Goal: Transaction & Acquisition: Purchase product/service

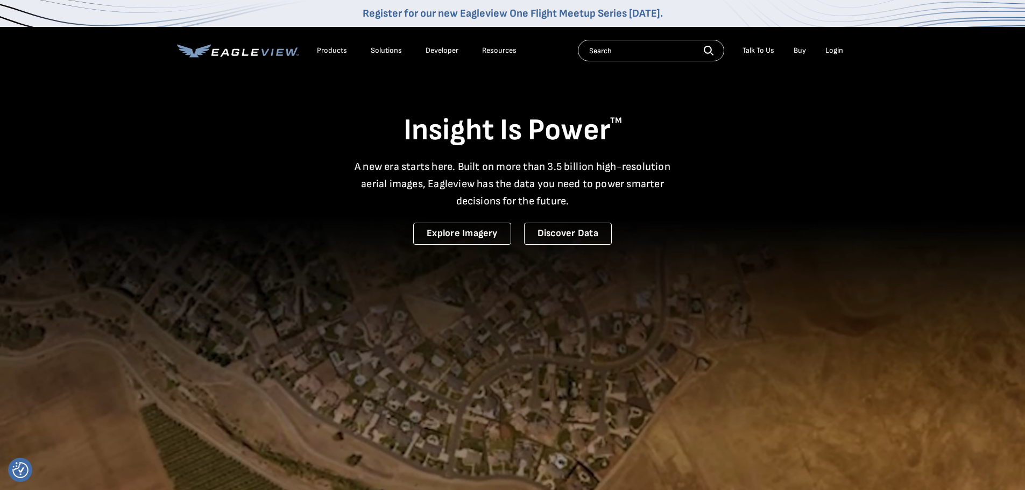
click at [842, 54] on div "Login" at bounding box center [834, 51] width 18 height 10
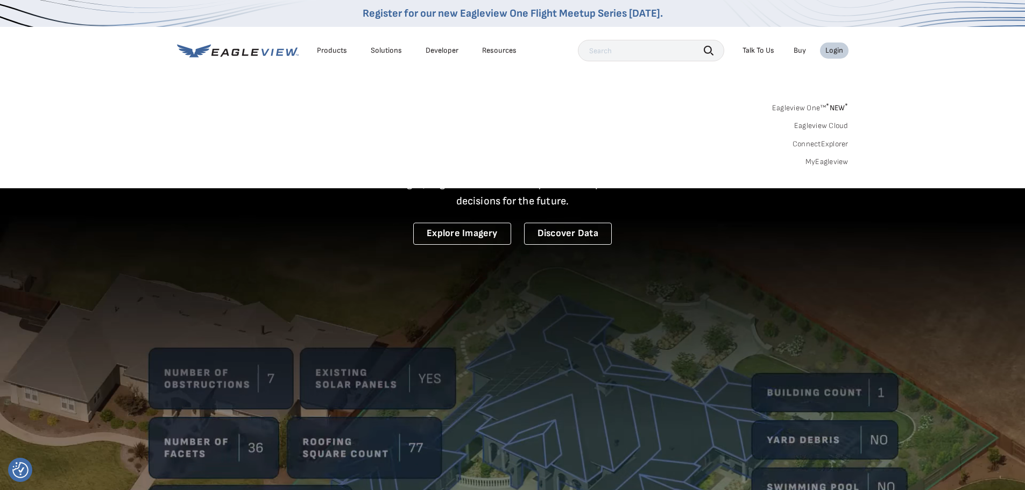
click at [832, 49] on div "Login" at bounding box center [834, 51] width 18 height 10
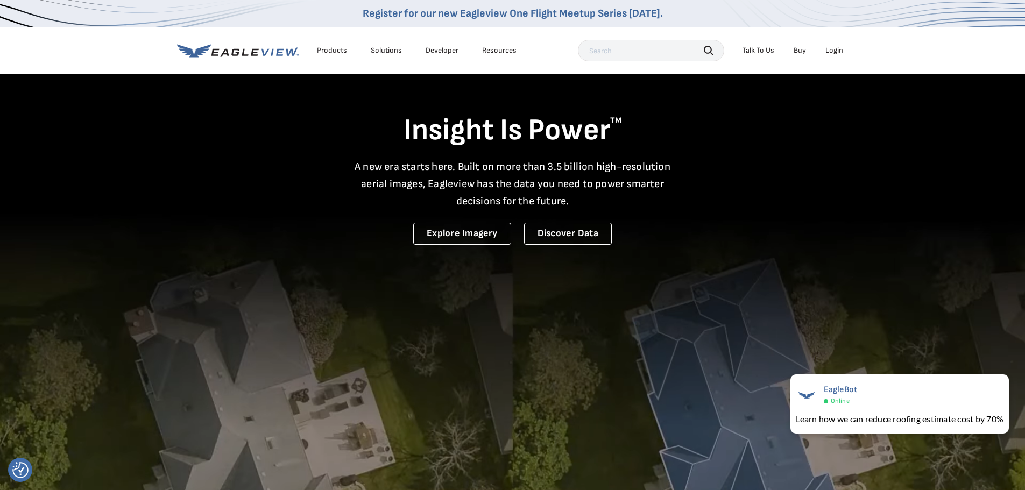
click at [840, 52] on div "Login" at bounding box center [834, 51] width 18 height 10
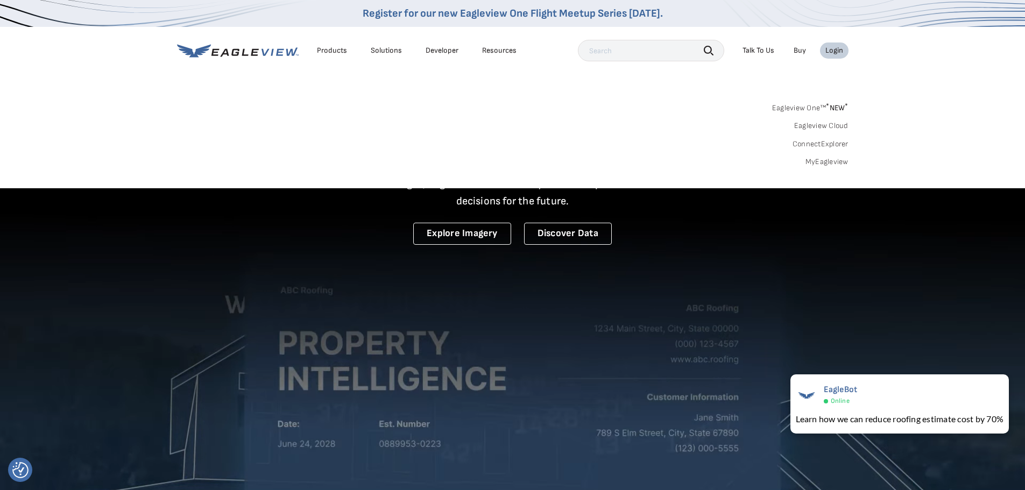
click at [832, 110] on span "* NEW *" at bounding box center [837, 107] width 22 height 9
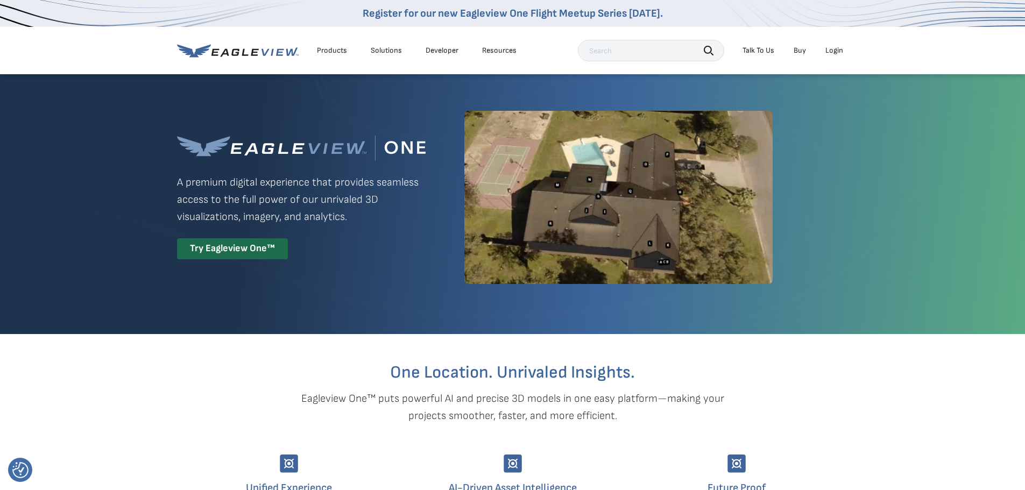
click at [826, 44] on li "Login" at bounding box center [834, 51] width 29 height 16
click at [828, 48] on div "Login" at bounding box center [834, 51] width 18 height 10
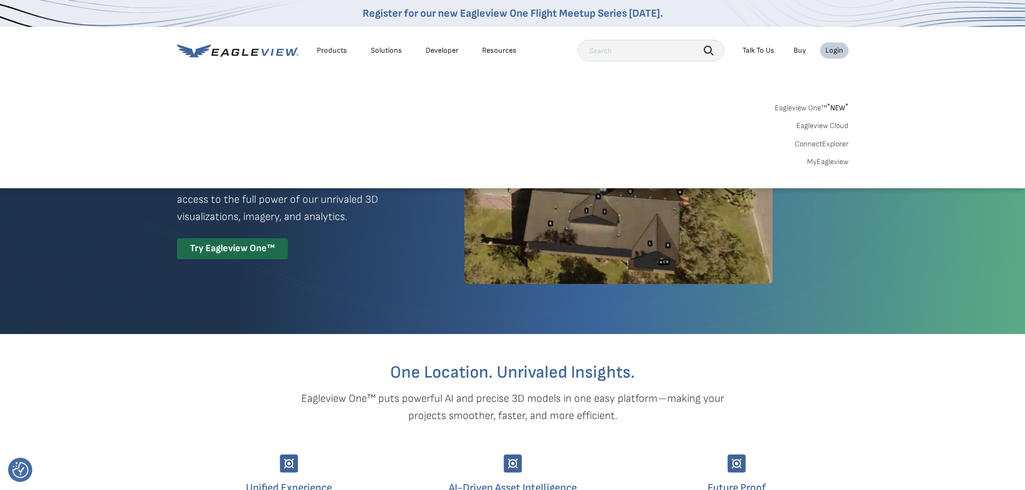
click at [827, 162] on link "MyEagleview" at bounding box center [827, 162] width 41 height 10
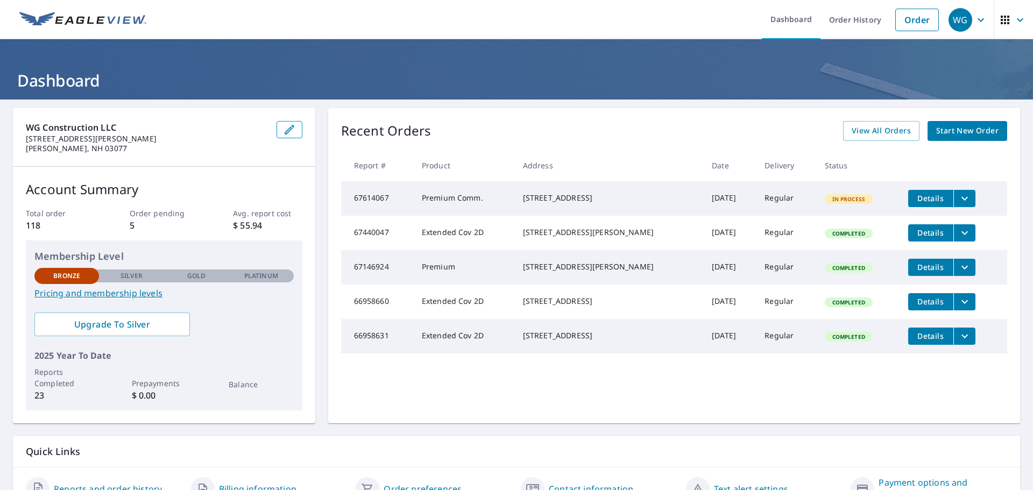
click at [978, 130] on span "Start New Order" at bounding box center [967, 130] width 62 height 13
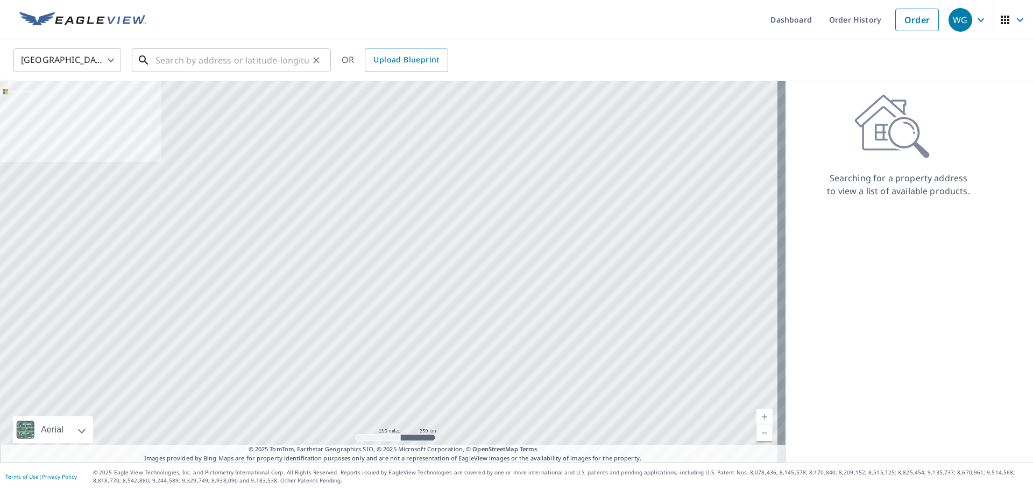
click at [244, 67] on input "text" at bounding box center [231, 60] width 153 height 30
paste input "35 Hitching Post Lane / Bedford, New Hampshire"
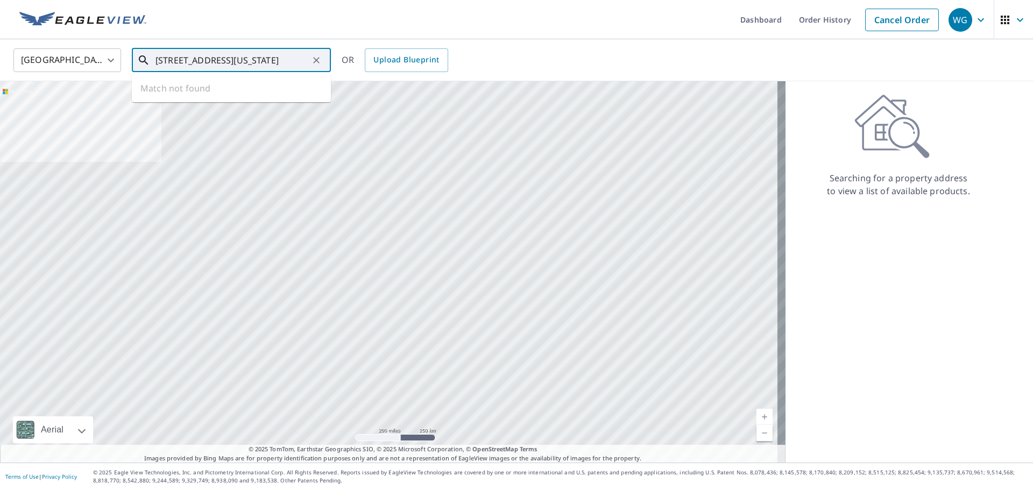
scroll to position [0, 47]
click at [230, 99] on p "Bedford, NH 03110" at bounding box center [237, 103] width 169 height 11
type input "35 Hitching Post Ln Bedford, NH 03110"
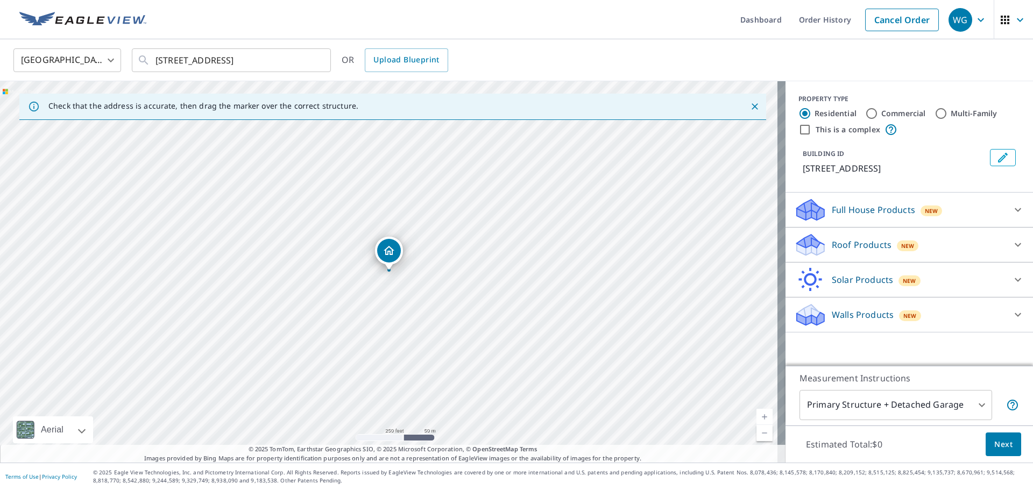
click at [942, 204] on div "Full House Products New" at bounding box center [899, 209] width 211 height 25
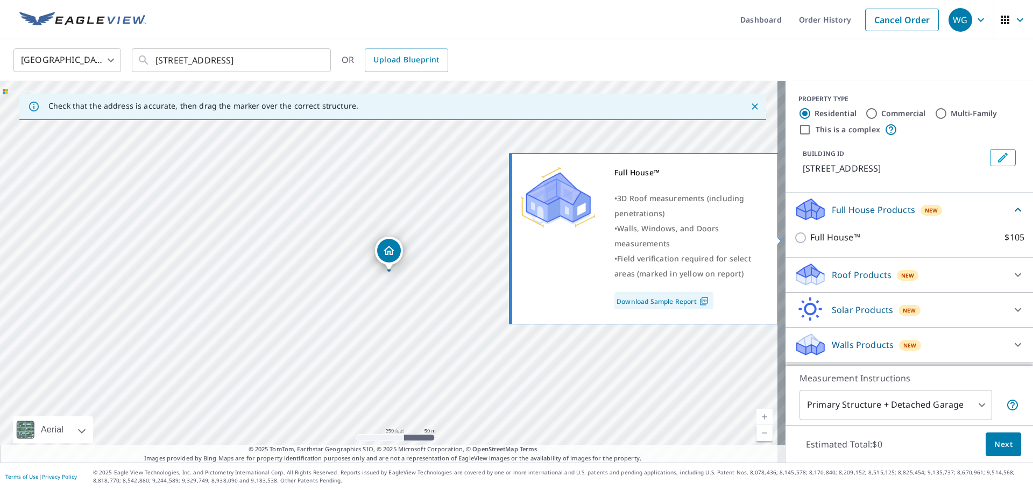
click at [794, 237] on input "Full House™ $105" at bounding box center [802, 237] width 16 height 13
checkbox input "true"
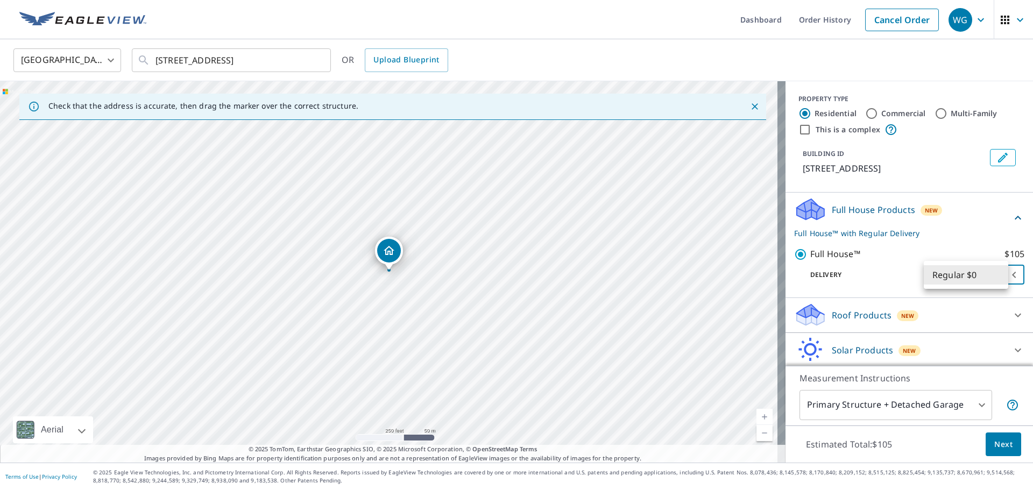
click at [952, 275] on body "WG WG Dashboard Order History Cancel Order WG United States US ​ 35 Hitching Po…" at bounding box center [516, 245] width 1033 height 490
click at [952, 275] on li "Regular $0" at bounding box center [966, 274] width 84 height 19
click at [858, 271] on p "Delivery" at bounding box center [867, 275] width 146 height 10
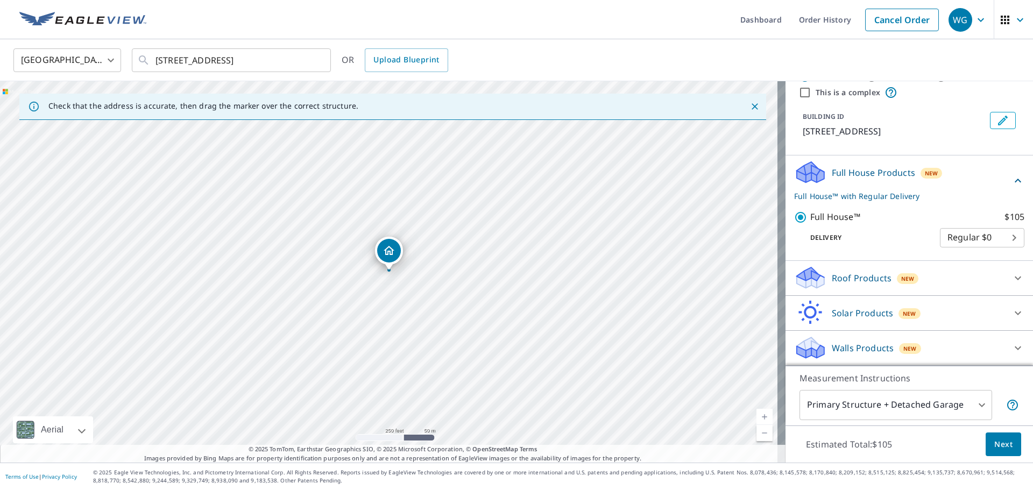
click at [865, 287] on div "Roof Products New" at bounding box center [899, 277] width 211 height 25
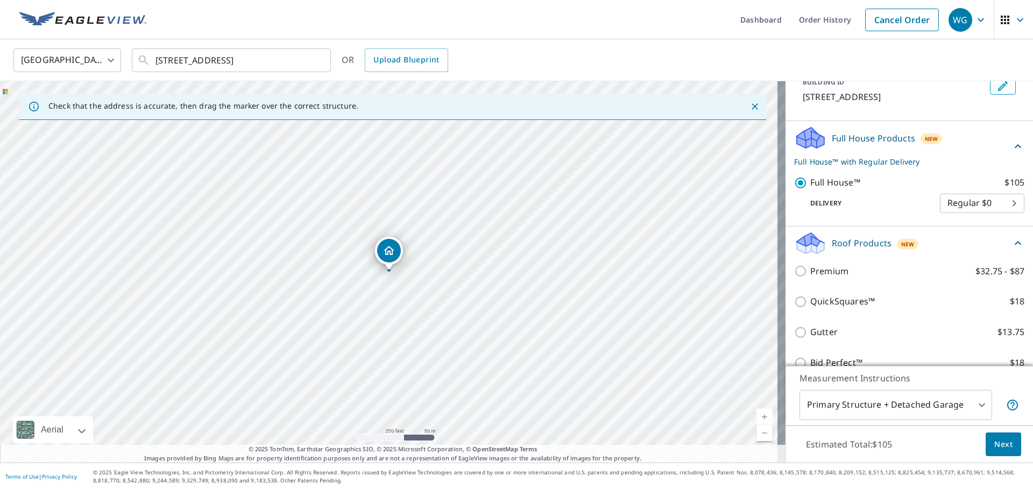
scroll to position [91, 0]
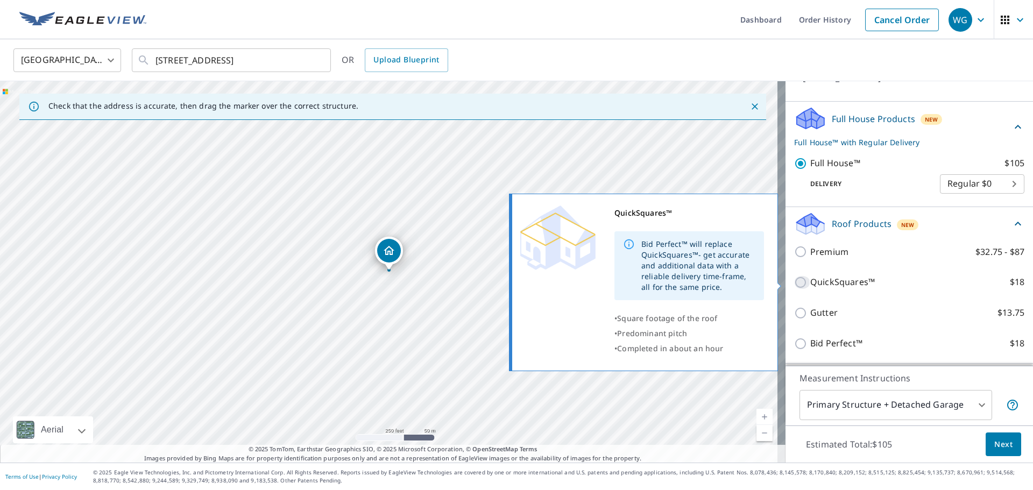
click at [797, 281] on input "QuickSquares™ $18" at bounding box center [802, 282] width 16 height 13
checkbox input "true"
checkbox input "false"
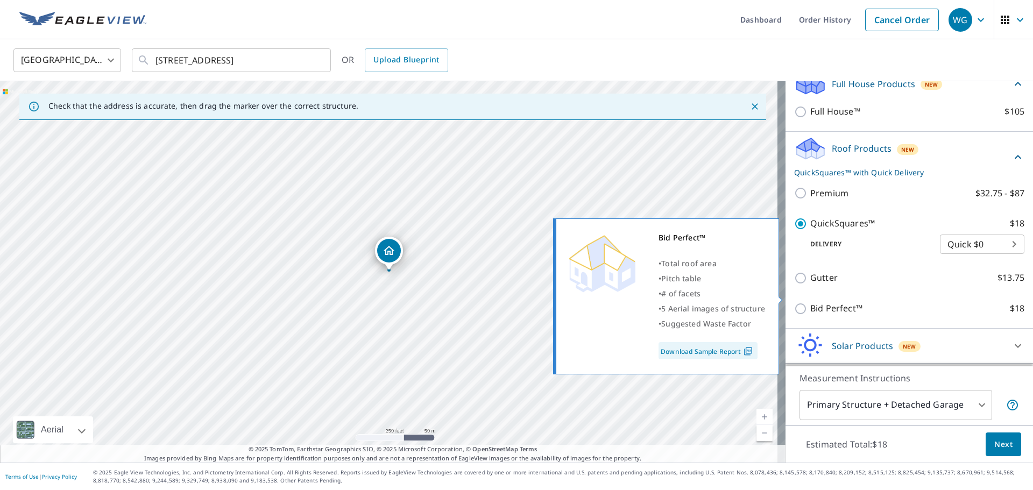
scroll to position [145, 0]
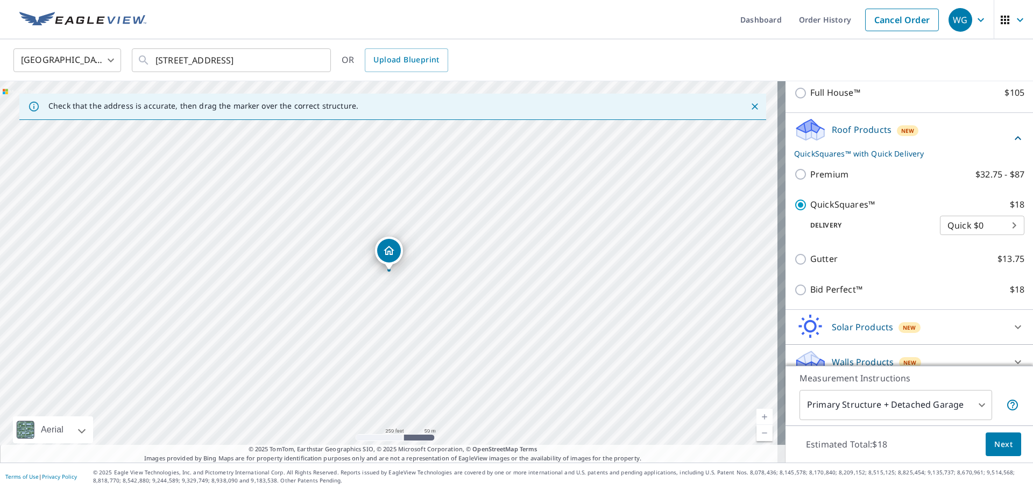
click at [993, 452] on button "Next" at bounding box center [1004, 445] width 36 height 24
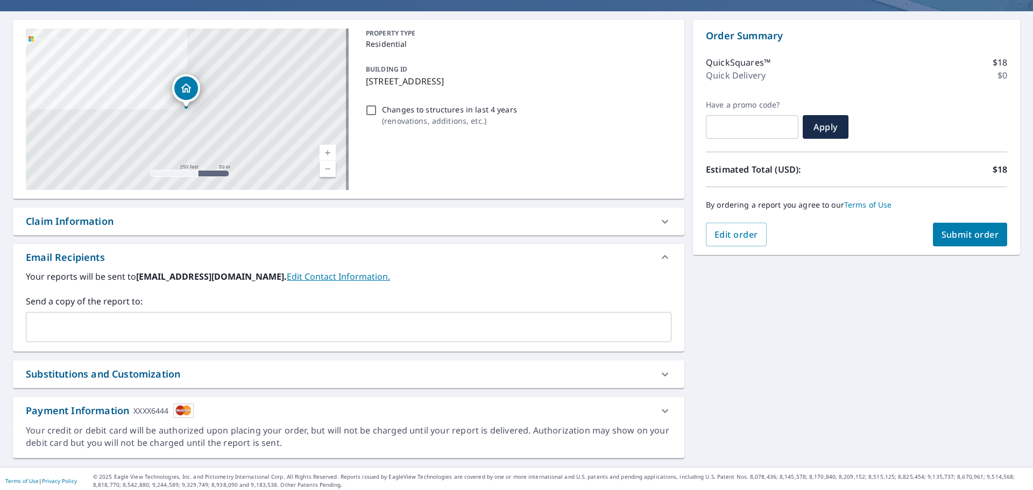
scroll to position [93, 0]
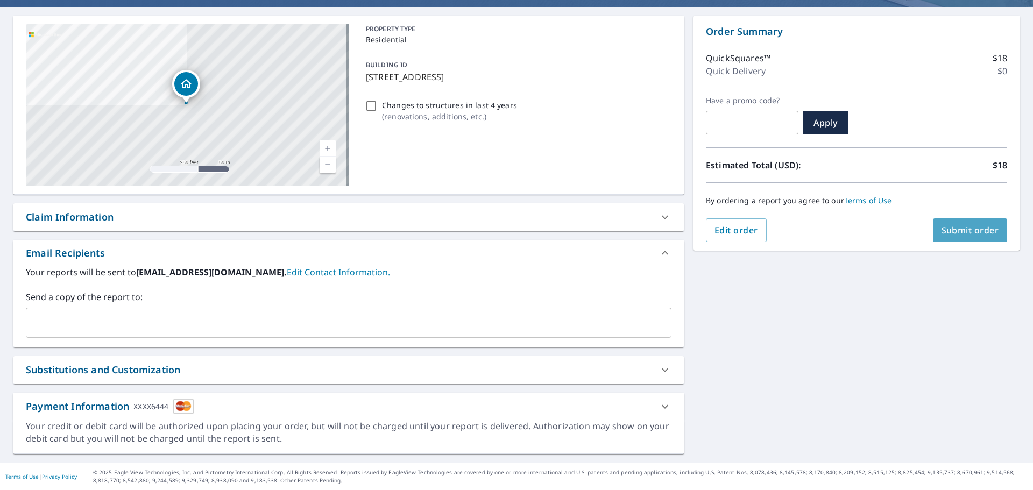
click at [971, 228] on span "Submit order" at bounding box center [970, 230] width 58 height 12
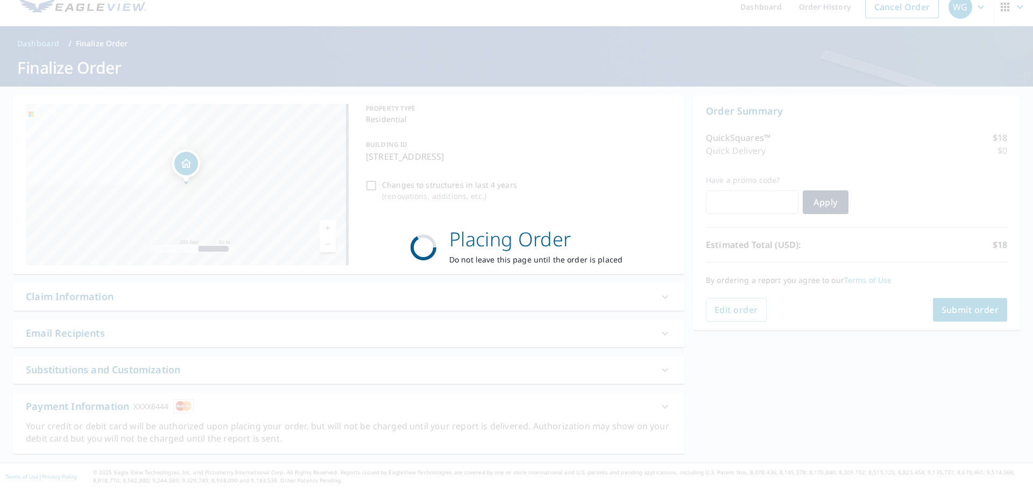
scroll to position [0, 0]
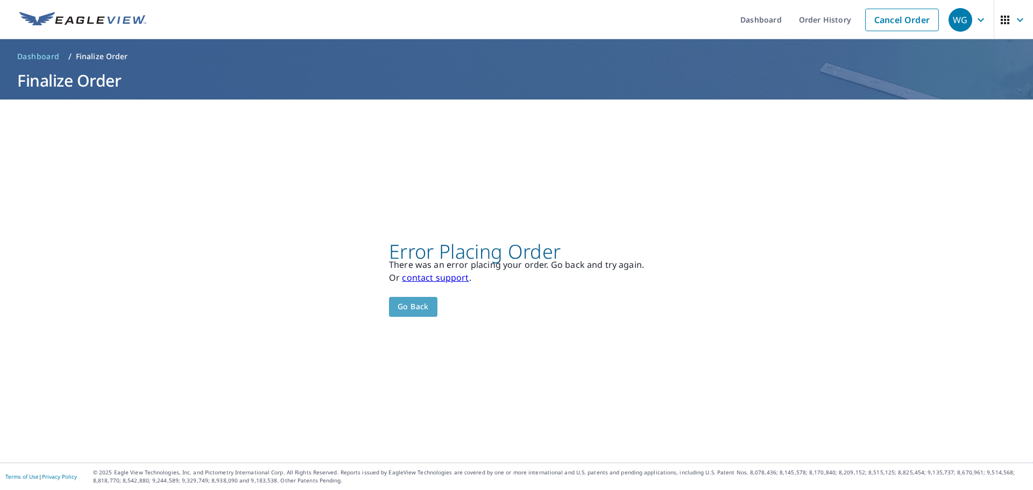
click at [428, 308] on button "Go back" at bounding box center [413, 307] width 48 height 20
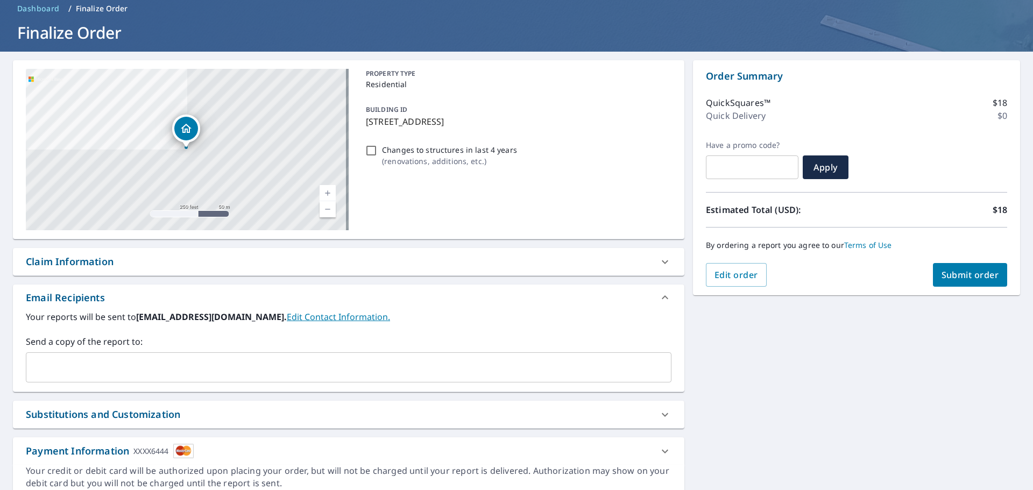
scroll to position [93, 0]
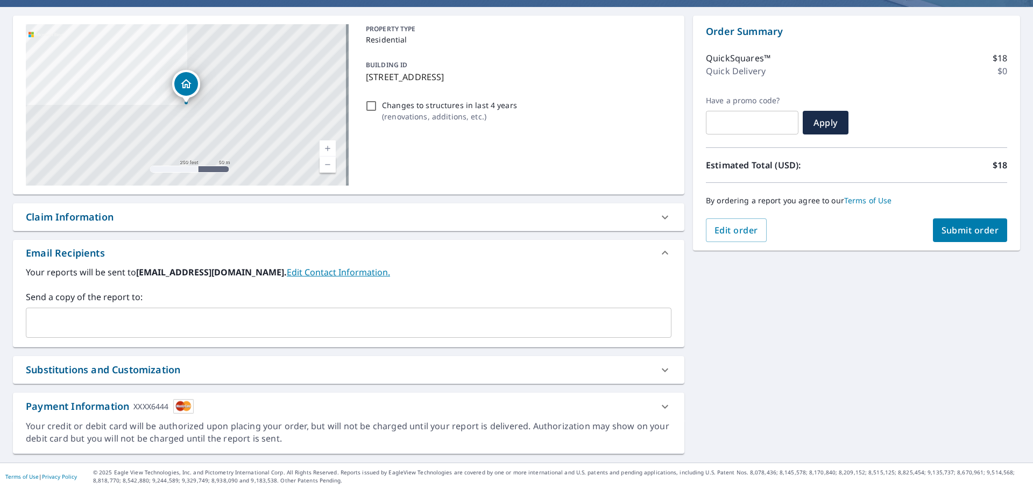
click at [658, 401] on icon at bounding box center [664, 406] width 13 height 13
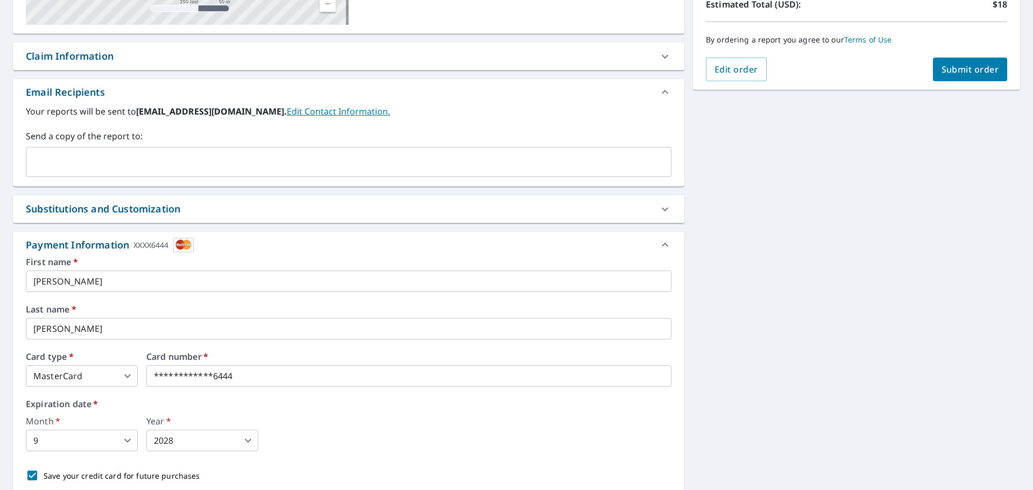
scroll to position [254, 0]
drag, startPoint x: 281, startPoint y: 376, endPoint x: 60, endPoint y: 380, distance: 221.1
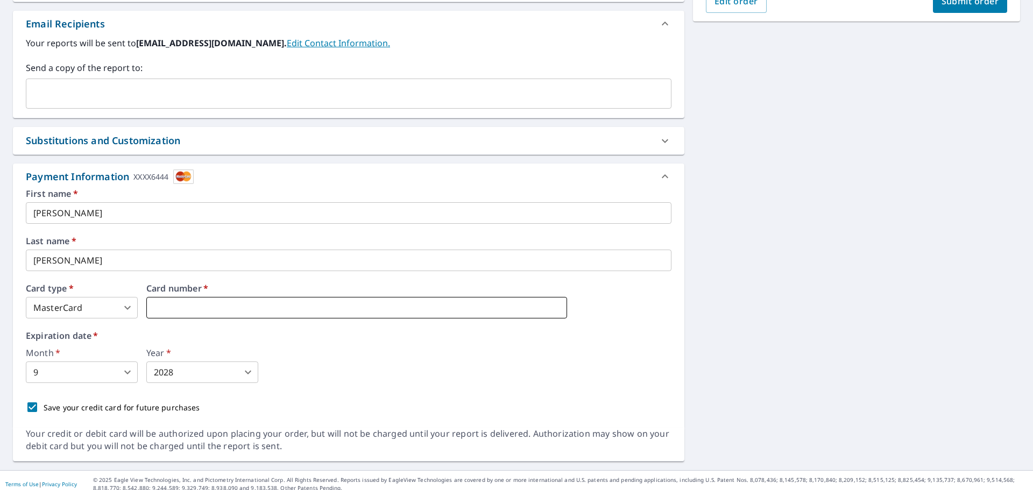
scroll to position [329, 0]
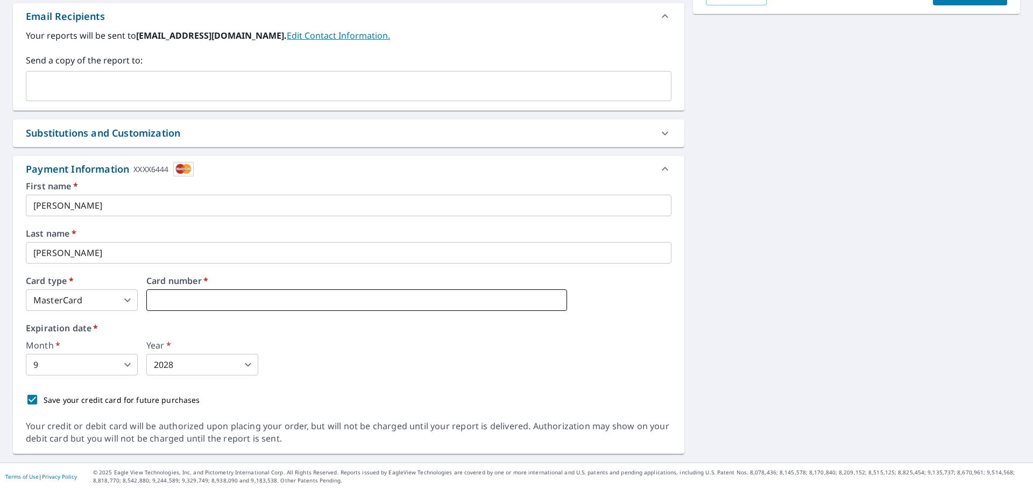
type input "2"
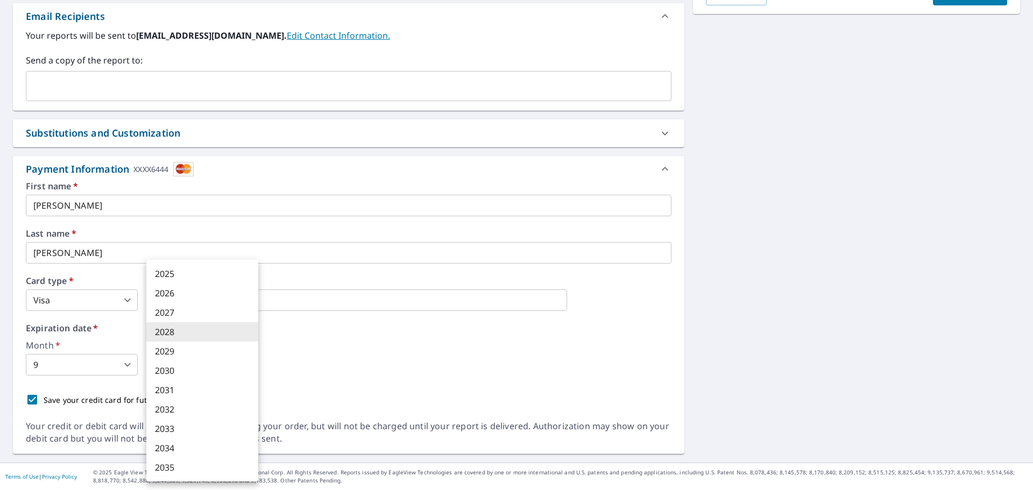
click at [181, 371] on body "WG WG Dashboard Order History Cancel Order WG Dashboard / Finalize Order Finali…" at bounding box center [516, 245] width 1033 height 490
click at [172, 376] on li "2030" at bounding box center [202, 370] width 112 height 19
type input "2030"
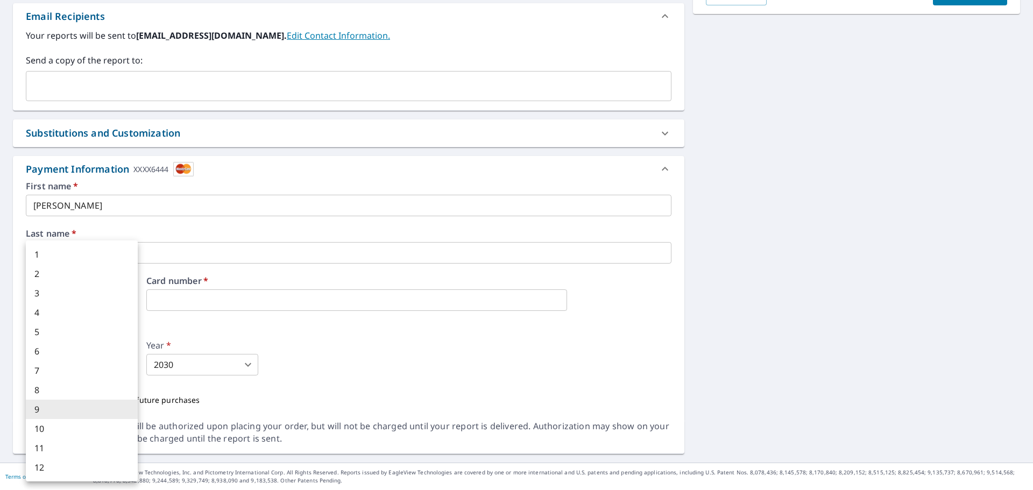
click at [93, 373] on body "WG WG Dashboard Order History Cancel Order WG Dashboard / Finalize Order Finali…" at bounding box center [516, 245] width 1033 height 490
click at [58, 355] on li "6" at bounding box center [82, 351] width 112 height 19
type input "6"
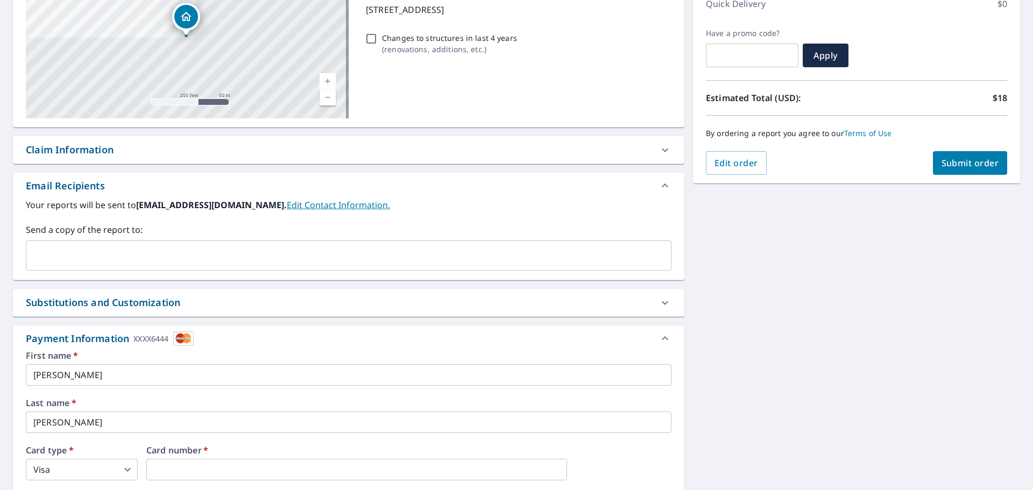
scroll to position [114, 0]
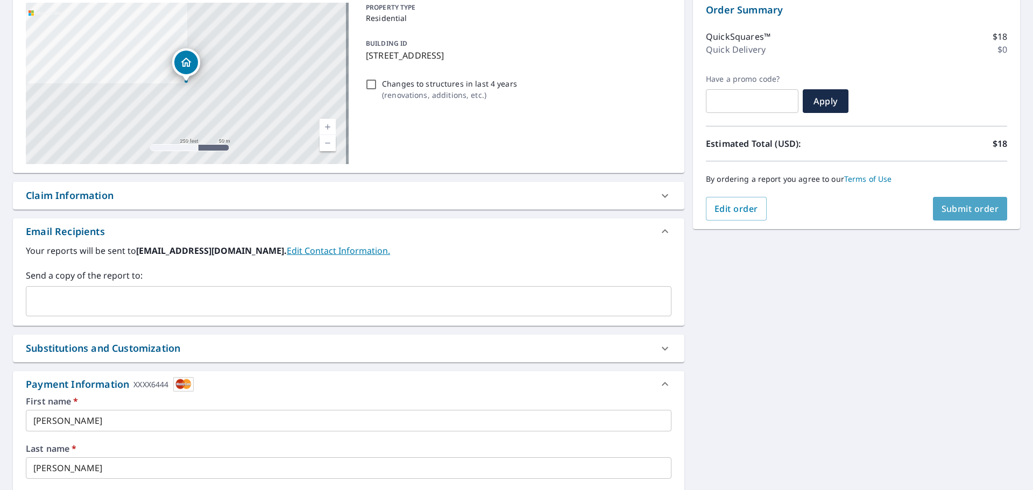
click at [954, 210] on span "Submit order" at bounding box center [970, 209] width 58 height 12
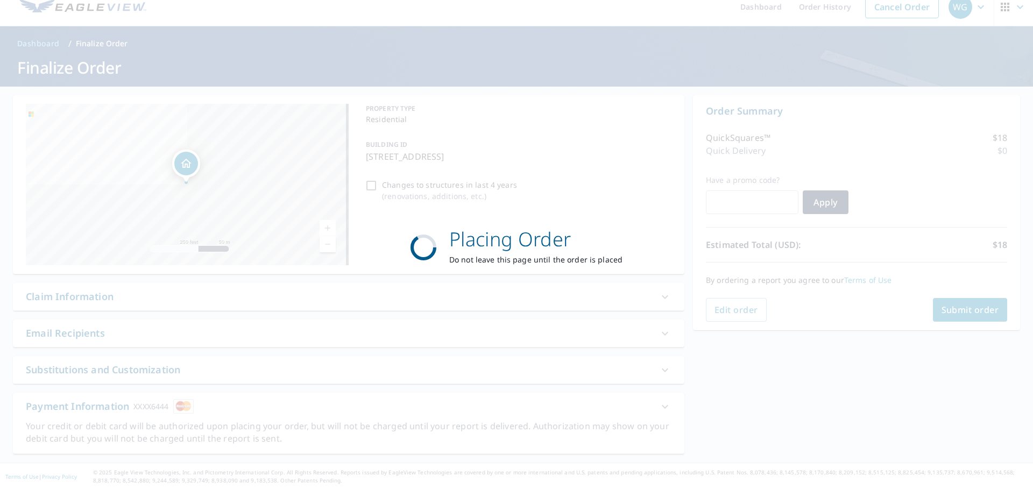
scroll to position [13, 0]
